Goal: Check status: Check status

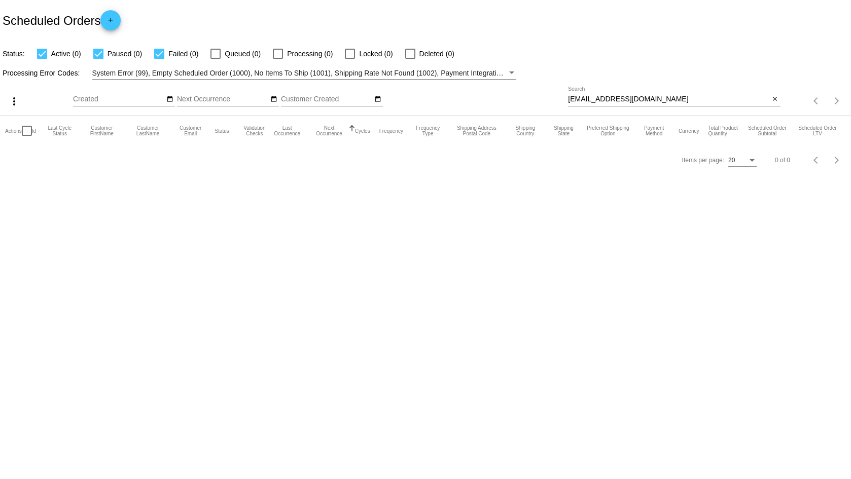
click at [661, 101] on input "msheatherleel@gmail.com" at bounding box center [668, 99] width 201 height 8
paste input "yosuniguerrero"
type input "yosuniguerrero@gmail.com"
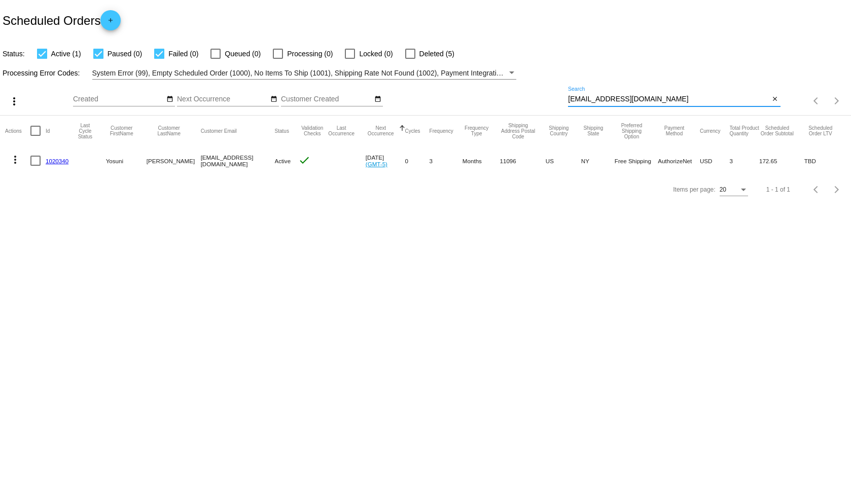
click at [60, 159] on link "1020340" at bounding box center [57, 161] width 23 height 7
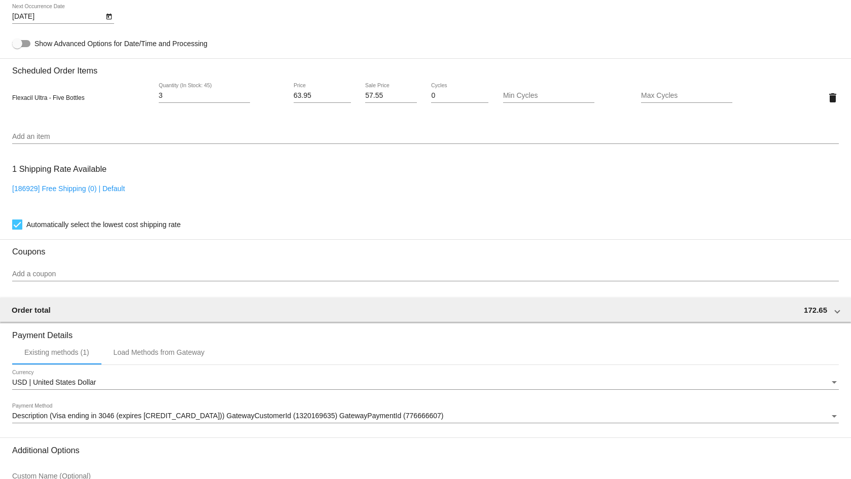
scroll to position [658, 0]
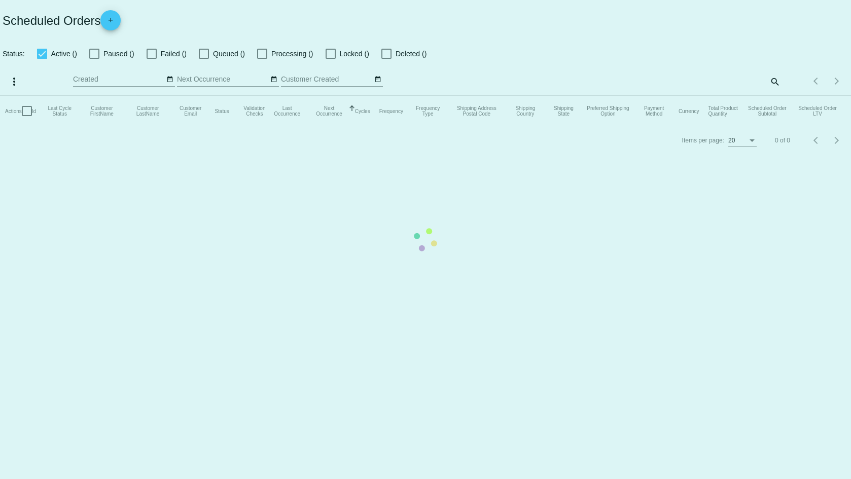
checkbox input "true"
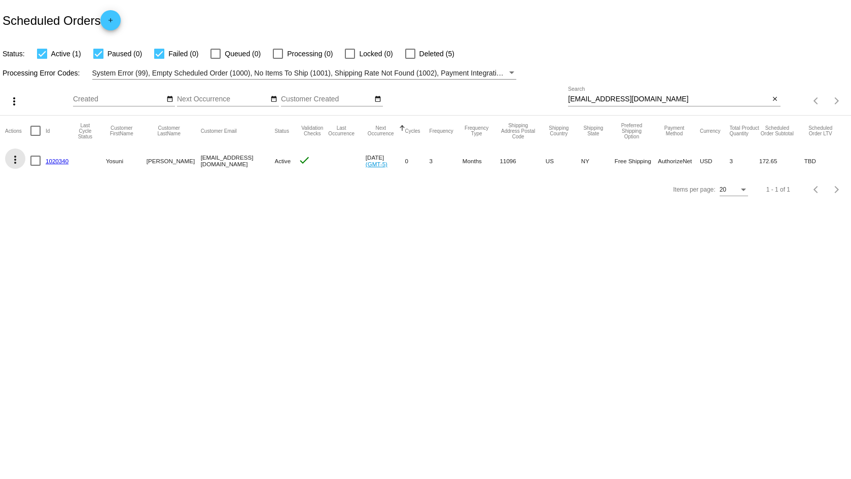
click at [15, 157] on mat-icon "more_vert" at bounding box center [15, 160] width 12 height 12
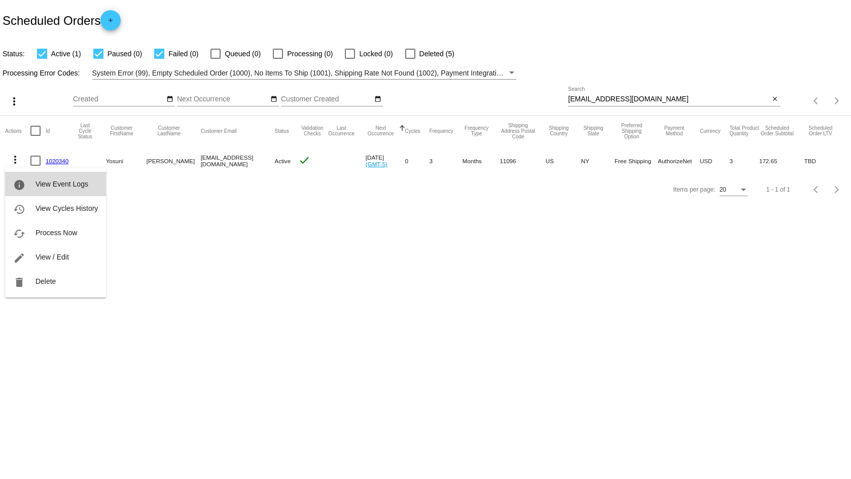
click at [52, 183] on span "View Event Logs" at bounding box center [62, 184] width 53 height 8
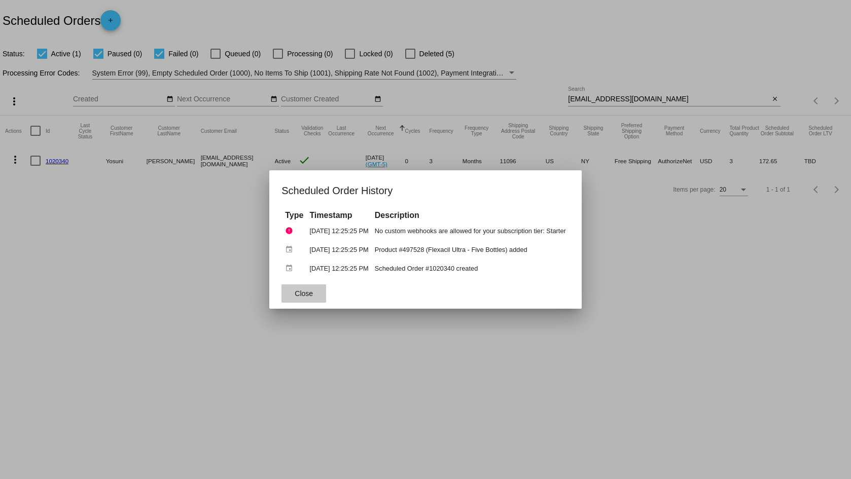
click at [297, 289] on button "Close" at bounding box center [304, 294] width 45 height 18
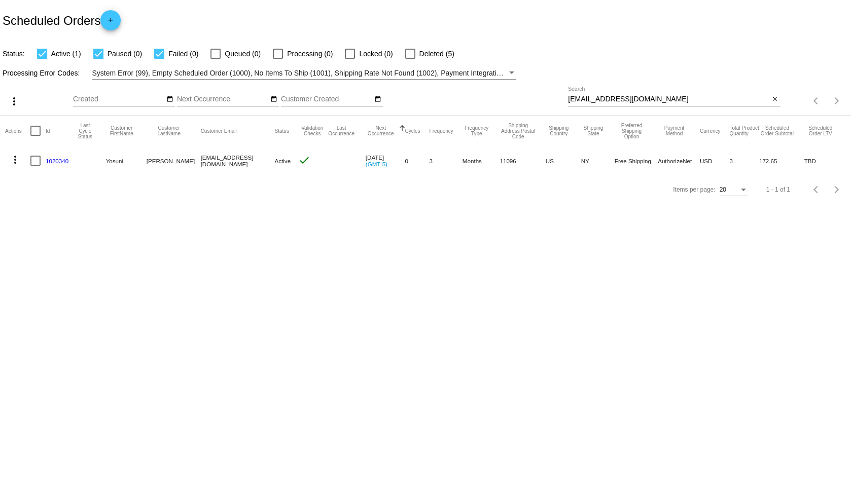
click at [18, 158] on mat-icon "more_vert" at bounding box center [15, 160] width 12 height 12
click at [271, 254] on div at bounding box center [425, 239] width 851 height 479
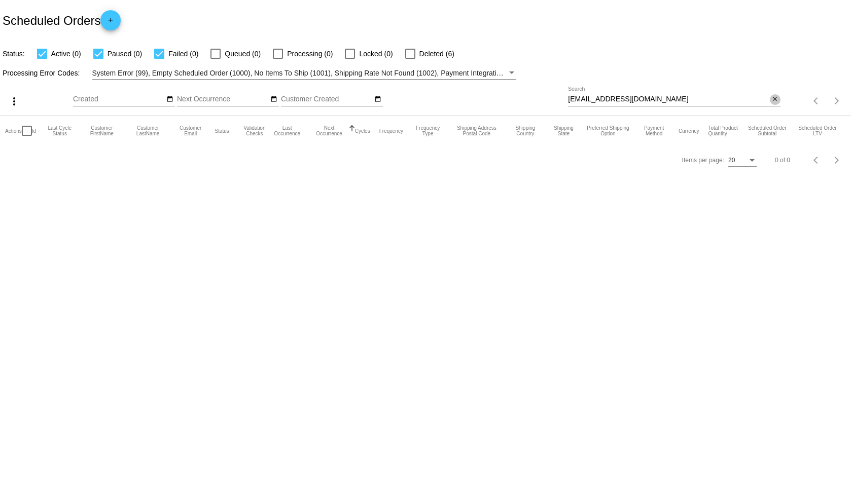
click at [776, 98] on mat-icon "close" at bounding box center [775, 99] width 7 height 8
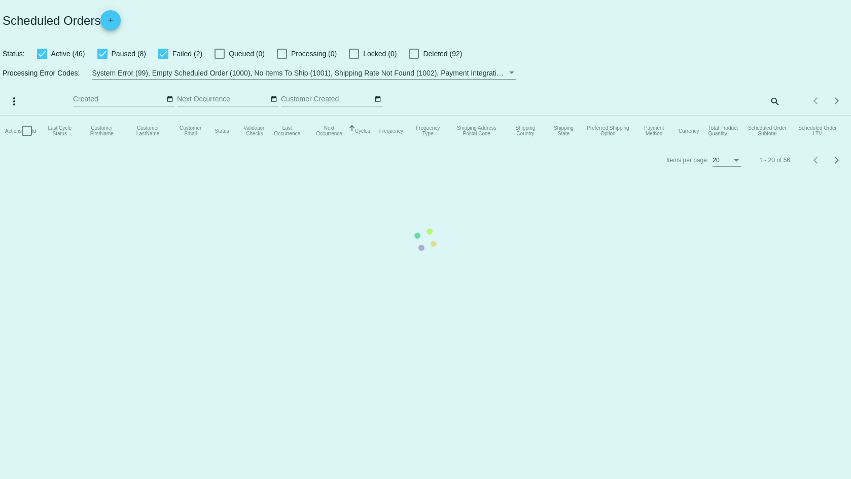
click at [155, 116] on mat-table "Actions Id Last Cycle Status Customer FirstName Customer LastName Customer Emai…" at bounding box center [425, 131] width 851 height 30
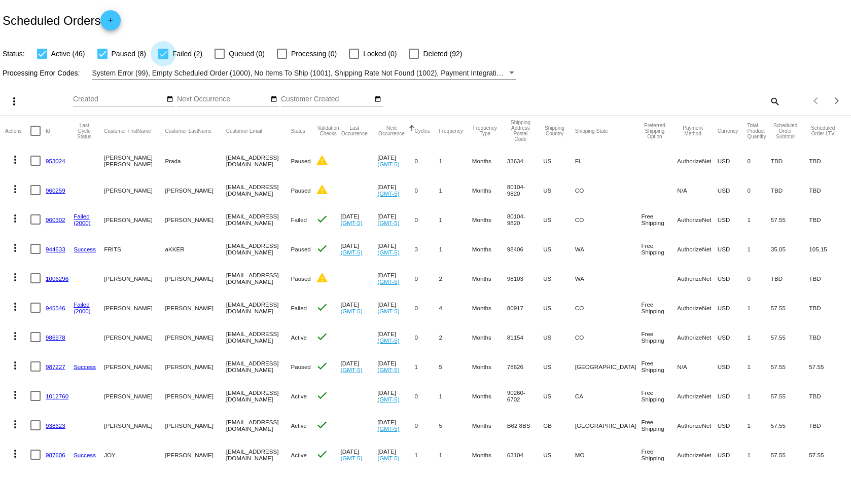
click at [163, 55] on div at bounding box center [163, 54] width 10 height 10
click at [163, 59] on input "Failed (2)" at bounding box center [163, 59] width 1 height 1
checkbox input "false"
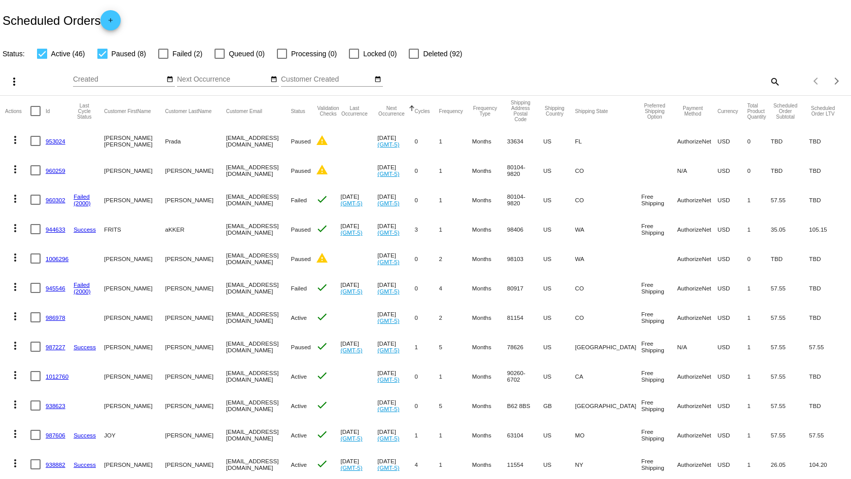
click at [103, 55] on div at bounding box center [102, 54] width 10 height 10
click at [102, 59] on input "Paused (8)" at bounding box center [102, 59] width 1 height 1
checkbox input "false"
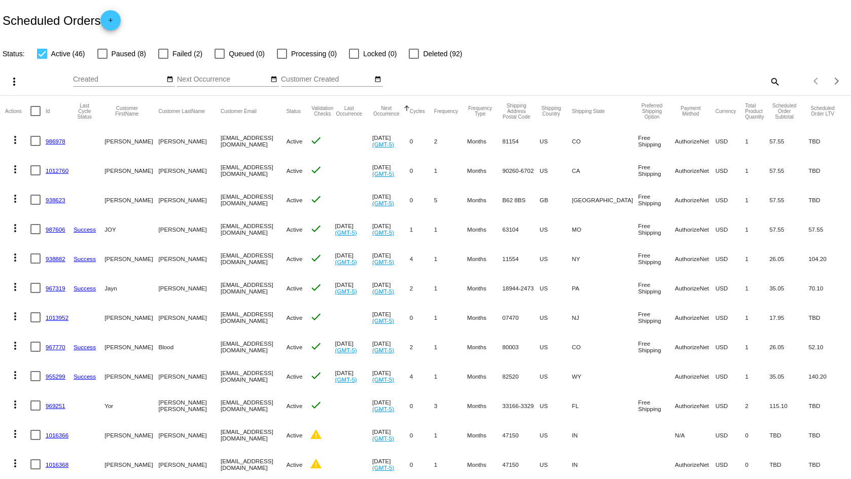
drag, startPoint x: 260, startPoint y: 142, endPoint x: 254, endPoint y: 187, distance: 45.6
click at [254, 187] on mat-table "Actions Id Last Cycle Status Customer FirstName Customer LastName Customer Emai…" at bounding box center [425, 405] width 851 height 619
click at [222, 227] on mat-cell "joy@onstl.com" at bounding box center [254, 229] width 66 height 29
copy mat-cell "joy@onstl.com"
drag, startPoint x: 233, startPoint y: 230, endPoint x: 200, endPoint y: 231, distance: 33.0
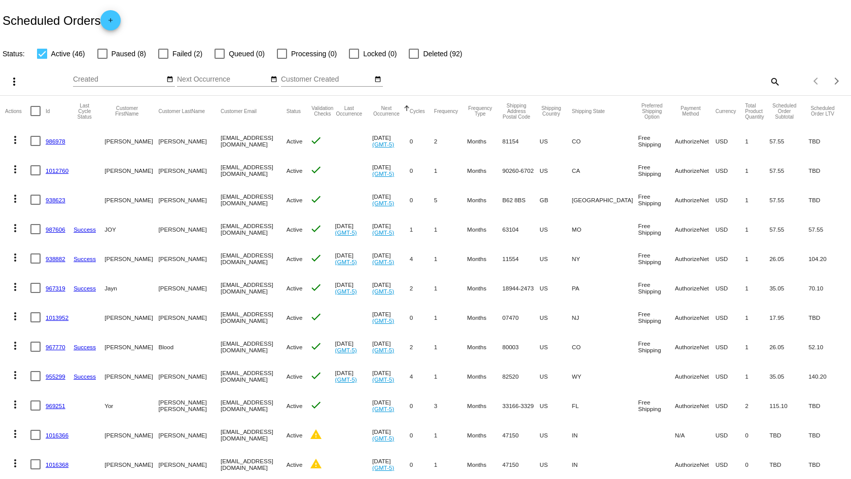
click at [221, 231] on mat-cell "joy@onstl.com" at bounding box center [254, 229] width 66 height 29
